Goal: Download file/media

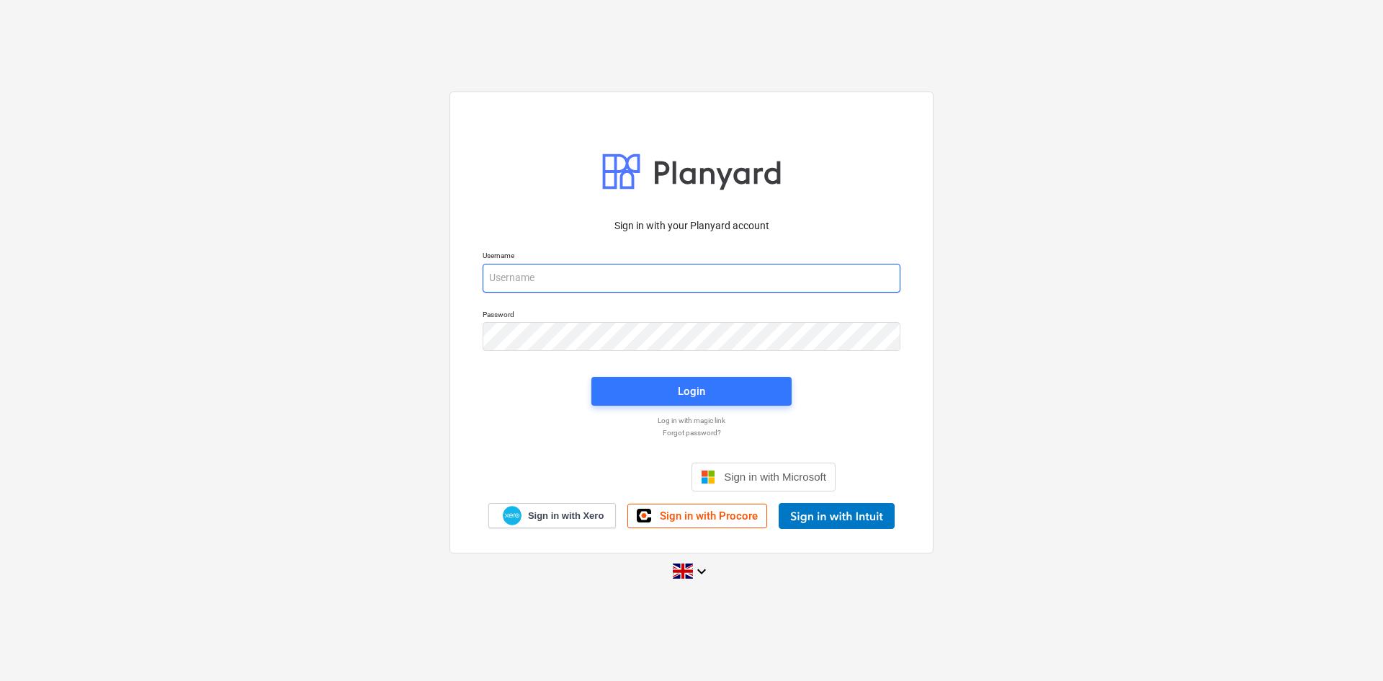
click at [524, 287] on input "email" at bounding box center [692, 278] width 418 height 29
type input "[EMAIL_ADDRESS][DOMAIN_NAME]"
click at [621, 377] on button "Login" at bounding box center [691, 391] width 200 height 29
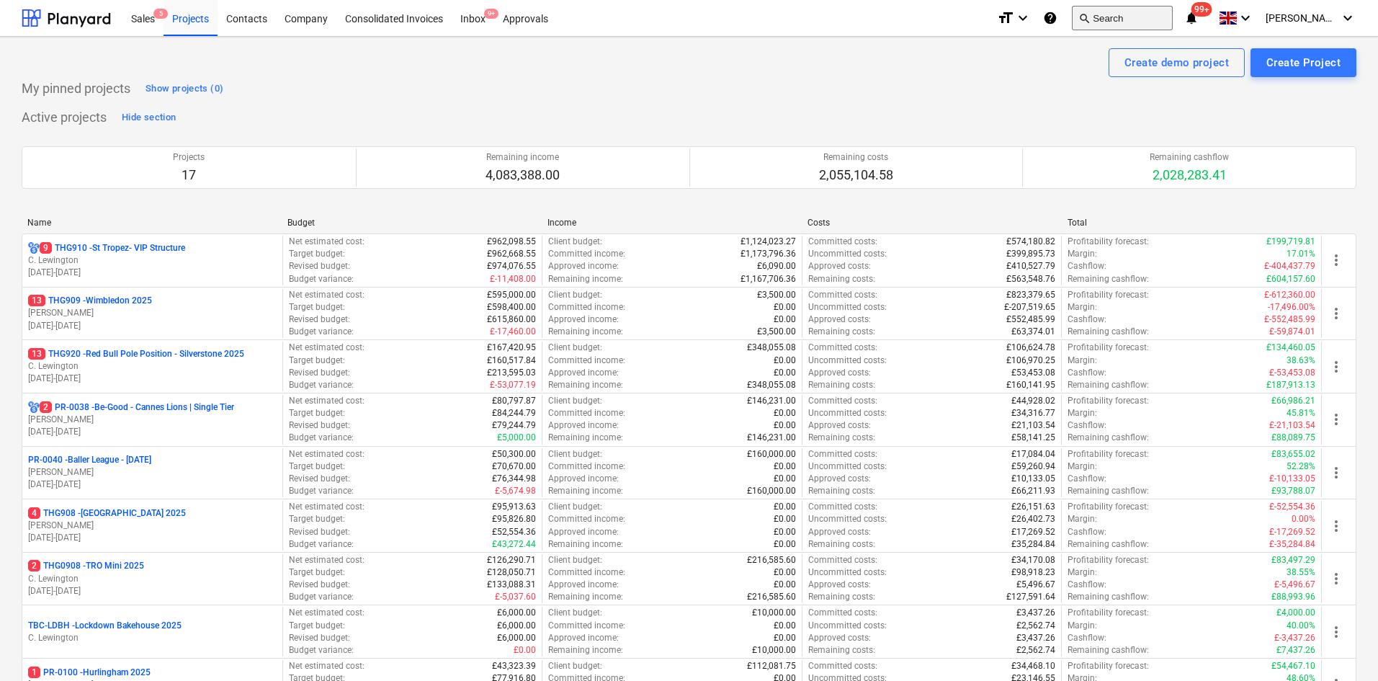
click at [1137, 15] on button "search Search" at bounding box center [1122, 18] width 101 height 24
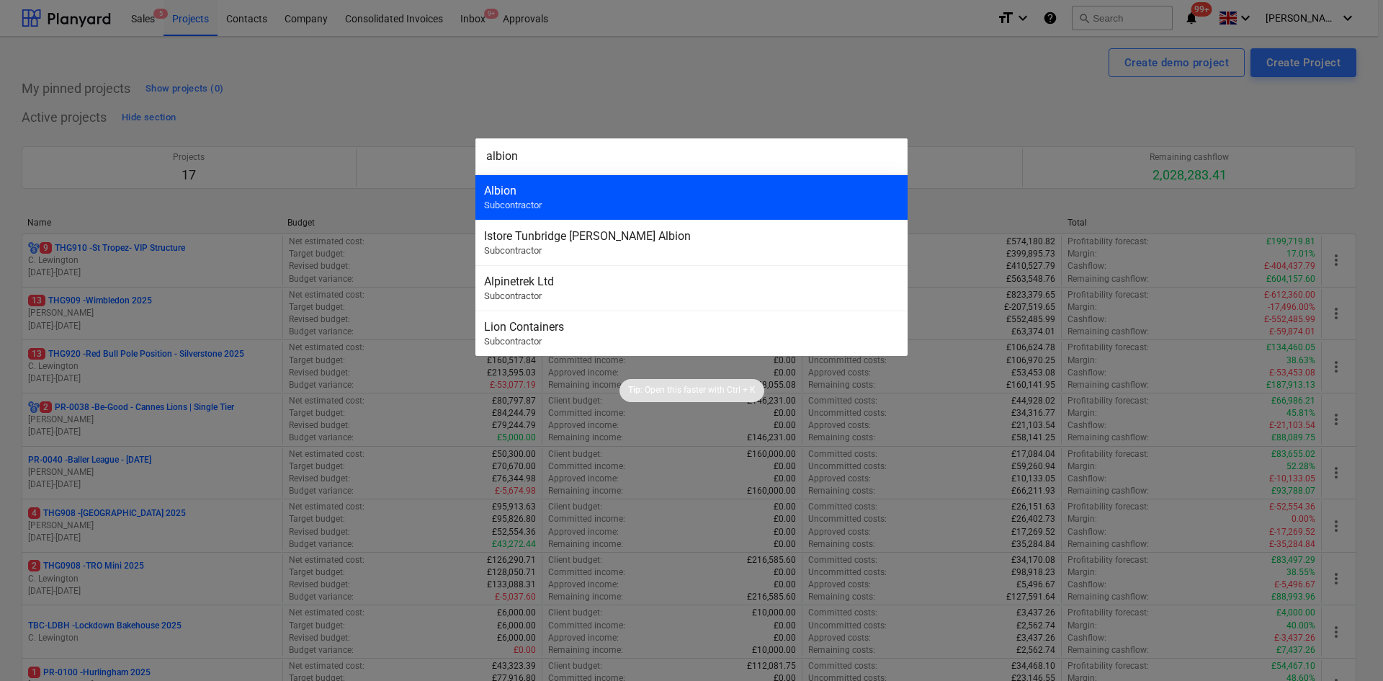
type input "albion"
click at [586, 184] on div "Albion" at bounding box center [691, 191] width 415 height 14
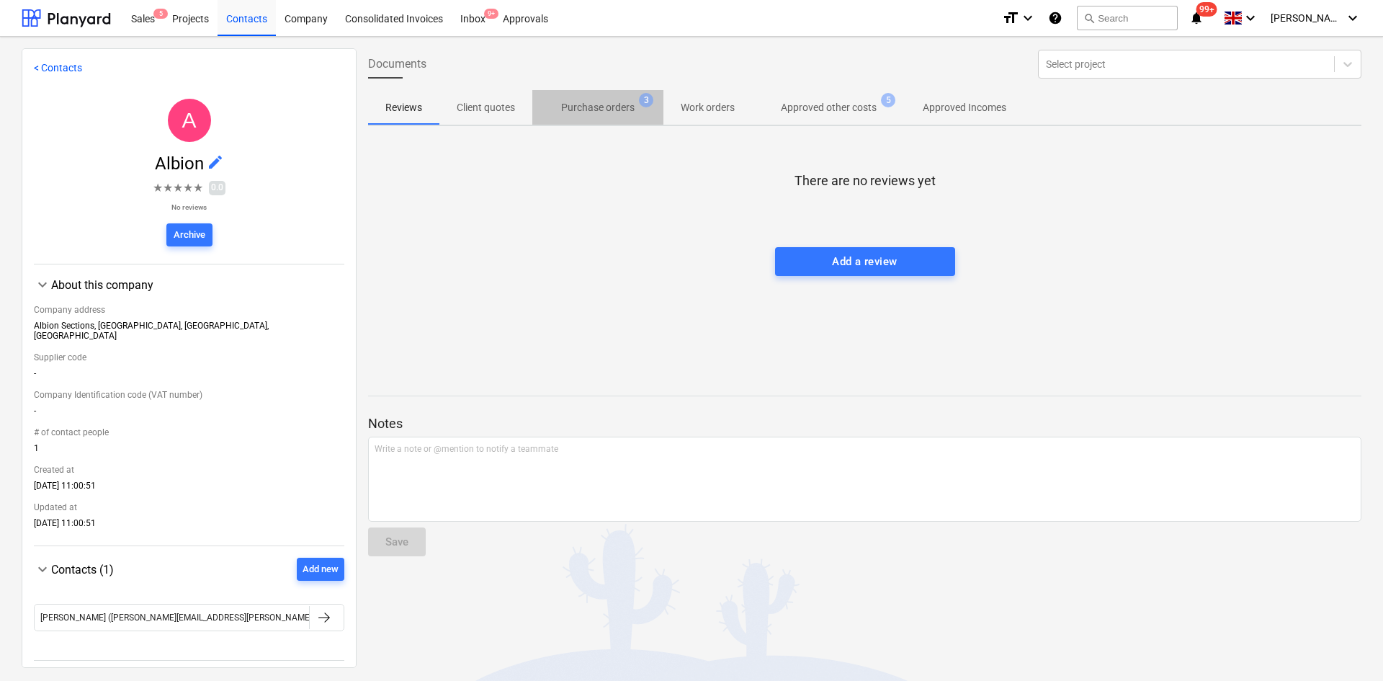
click at [576, 99] on span "Purchase orders 3" at bounding box center [597, 107] width 131 height 26
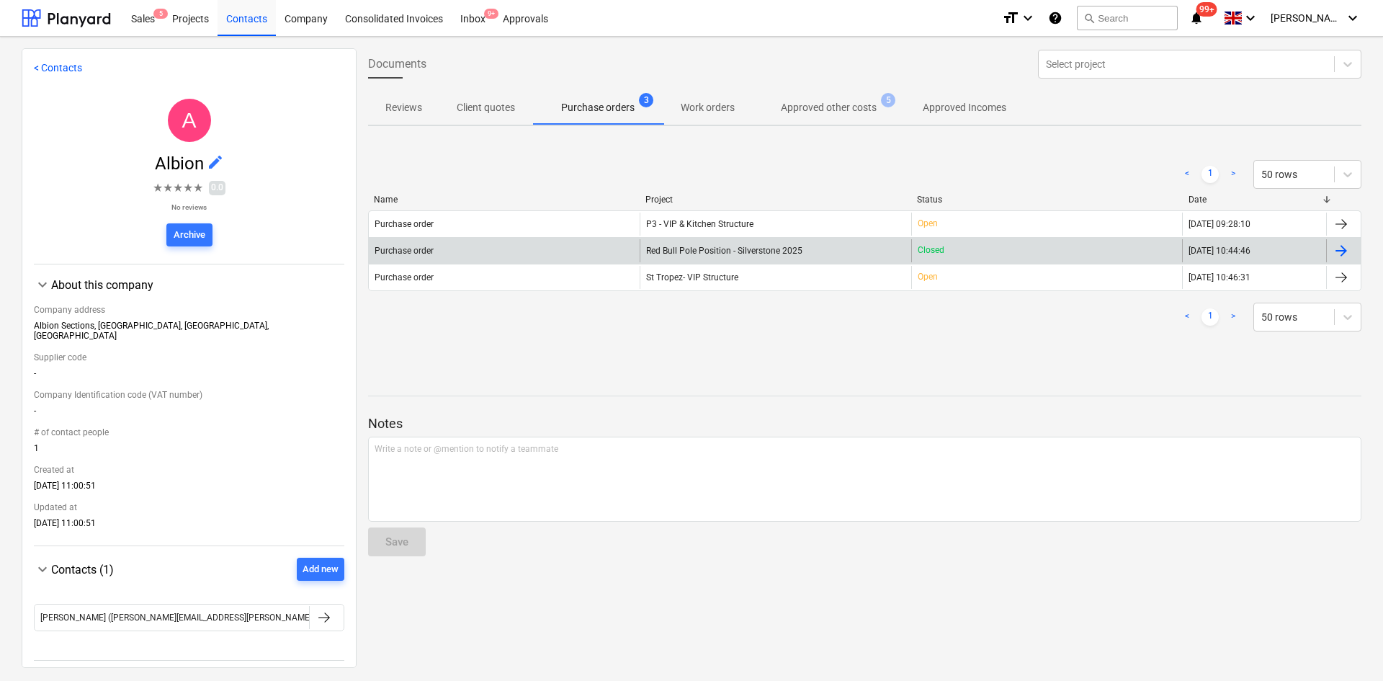
click at [547, 246] on div "Purchase order" at bounding box center [504, 250] width 271 height 23
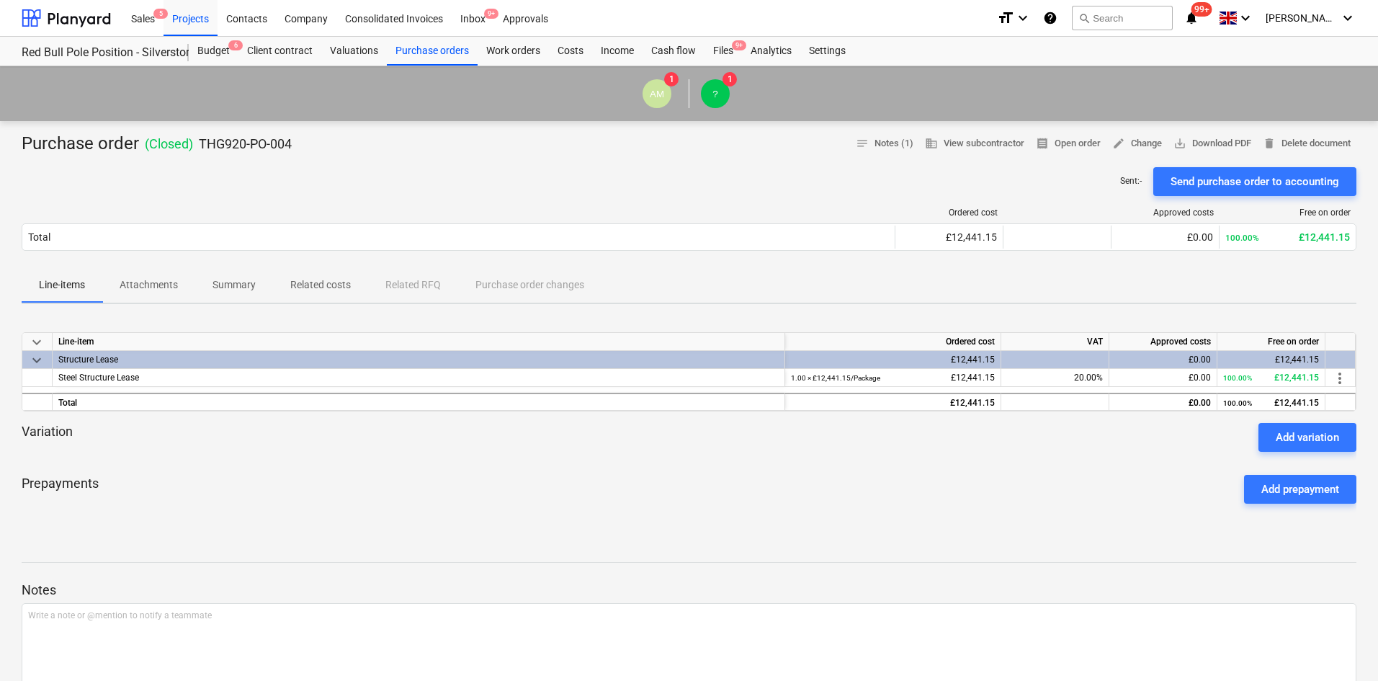
click at [160, 268] on button "Attachments" at bounding box center [148, 285] width 93 height 35
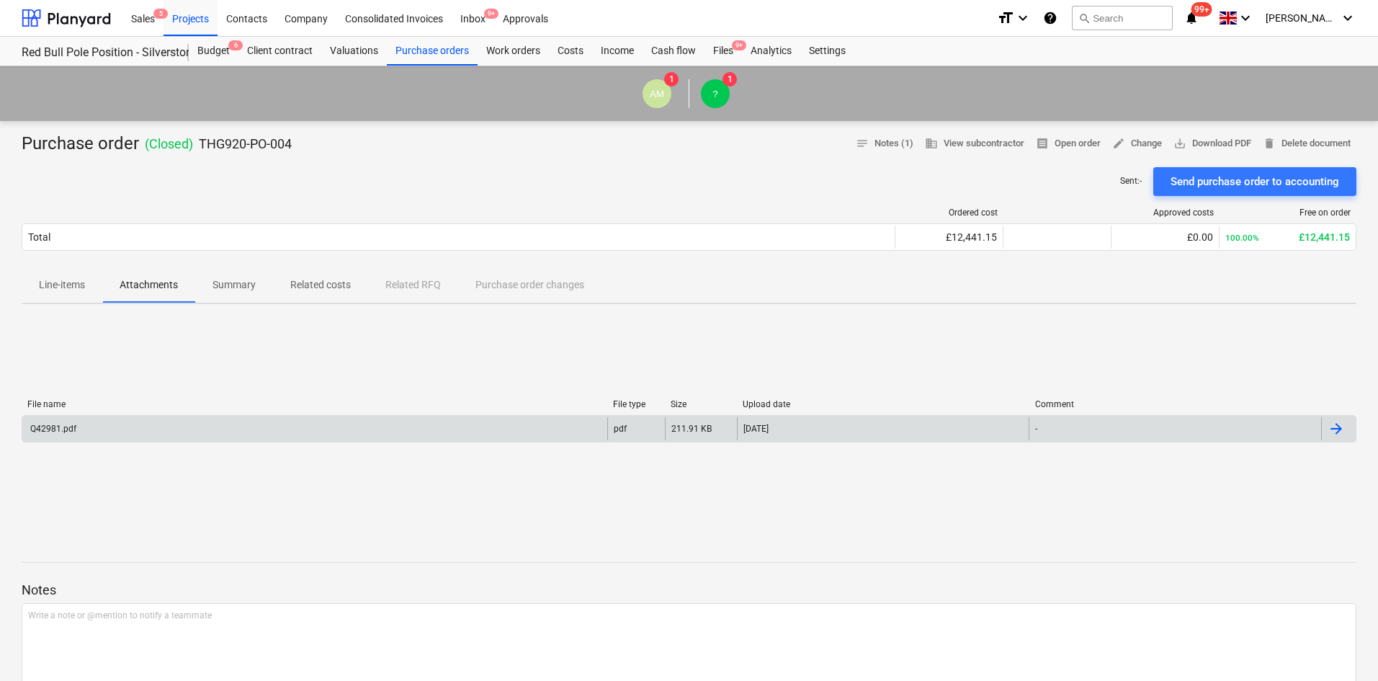
click at [155, 422] on div "Q42981.pdf" at bounding box center [314, 428] width 585 height 23
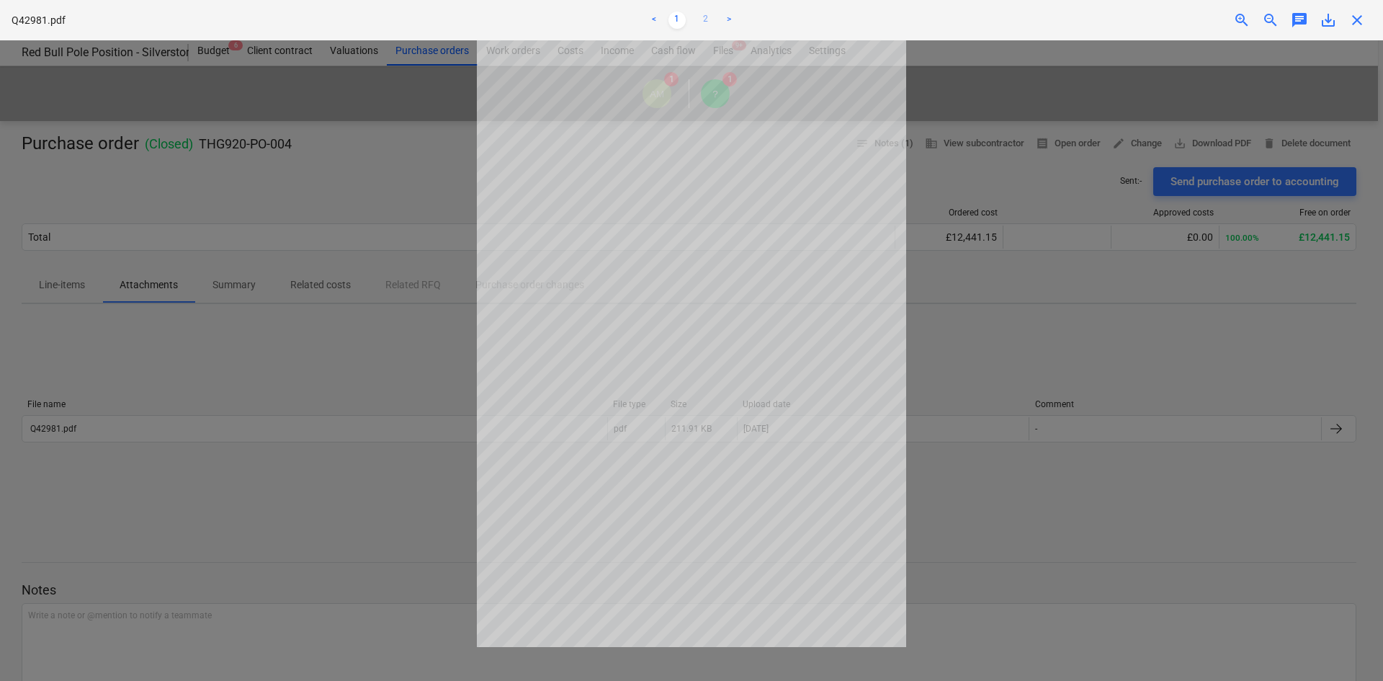
click at [699, 21] on link "2" at bounding box center [705, 20] width 17 height 17
click at [1318, 19] on div "save_alt" at bounding box center [1328, 20] width 29 height 17
click at [1328, 23] on span "save_alt" at bounding box center [1328, 20] width 17 height 17
